Goal: Navigation & Orientation: Find specific page/section

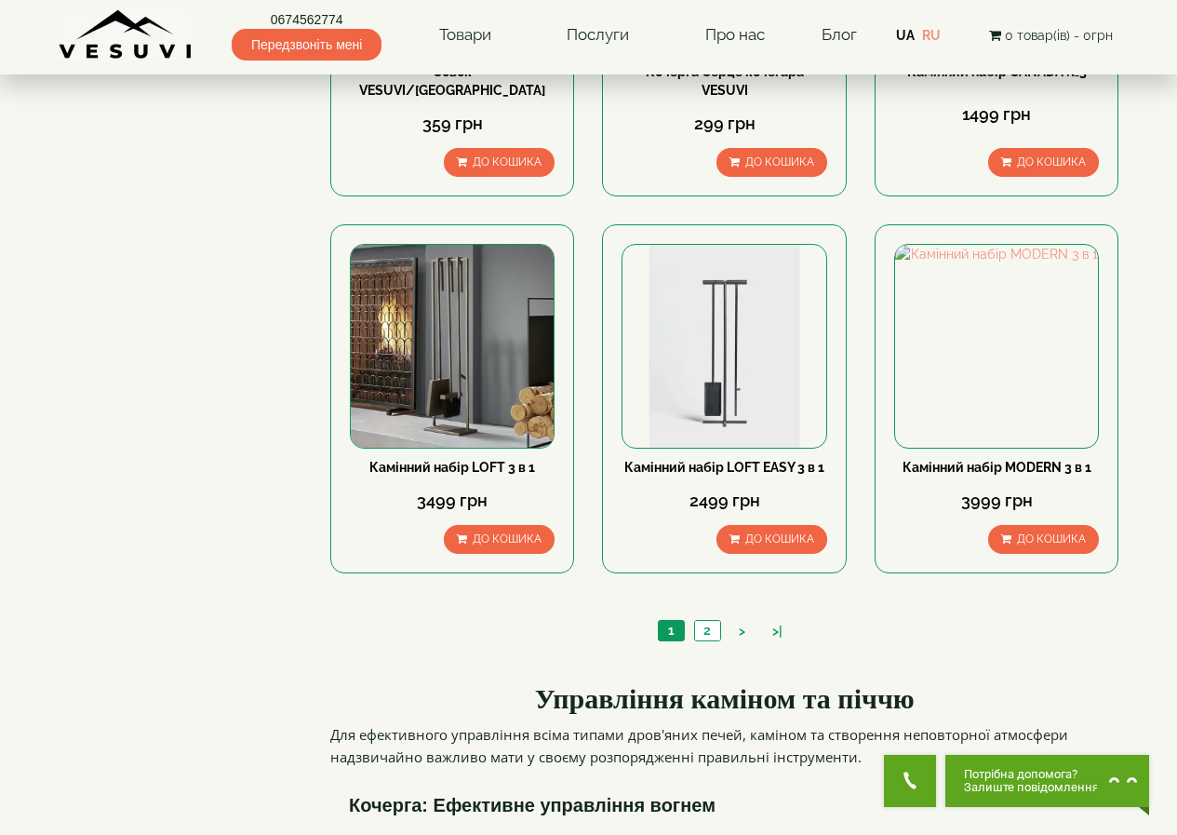
scroll to position [1691, 0]
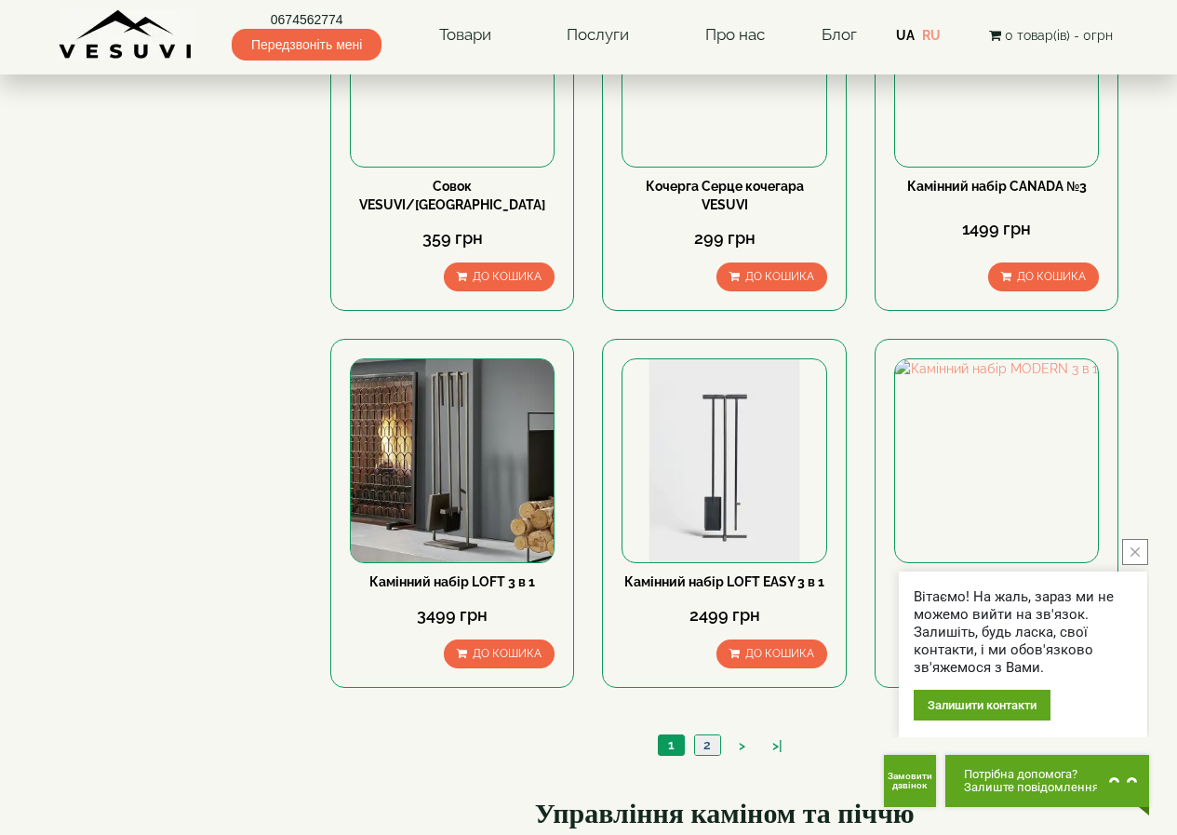
click at [715, 735] on link "2" at bounding box center [707, 745] width 26 height 20
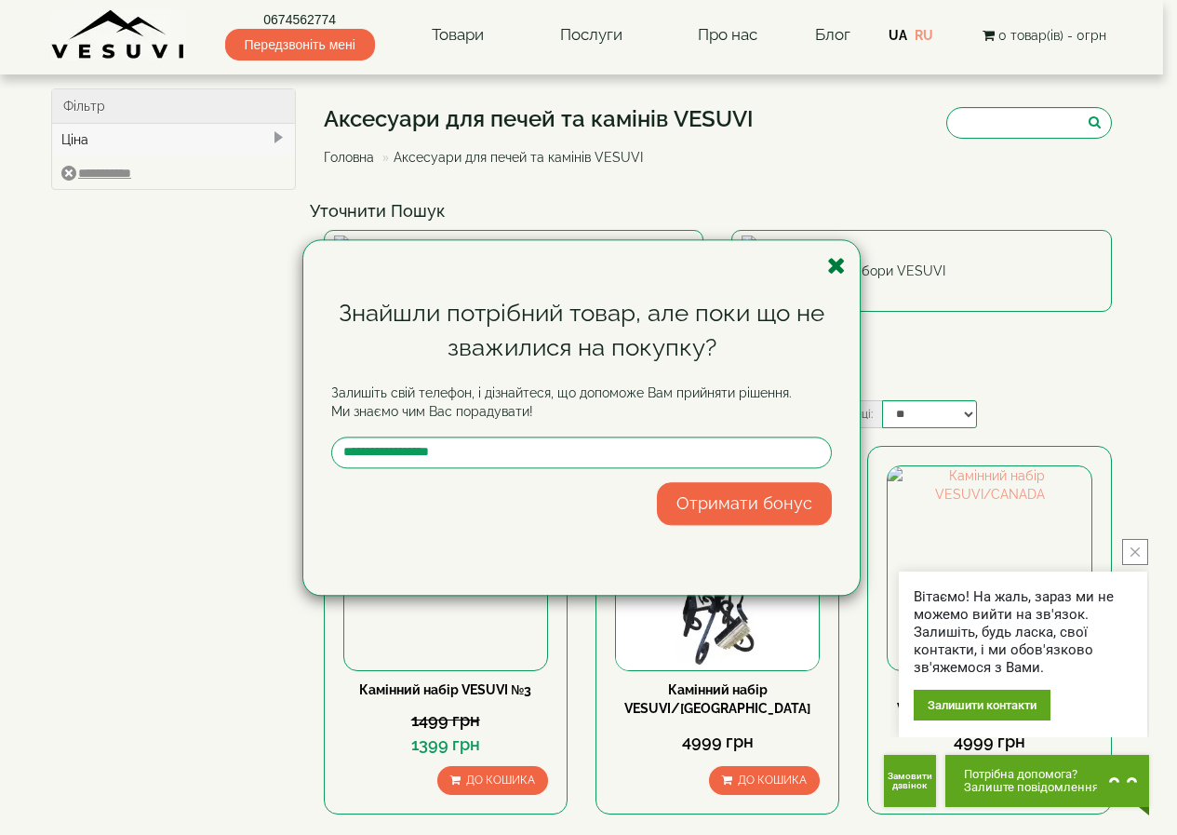
click at [833, 269] on icon "button" at bounding box center [836, 265] width 19 height 23
